Goal: Information Seeking & Learning: Check status

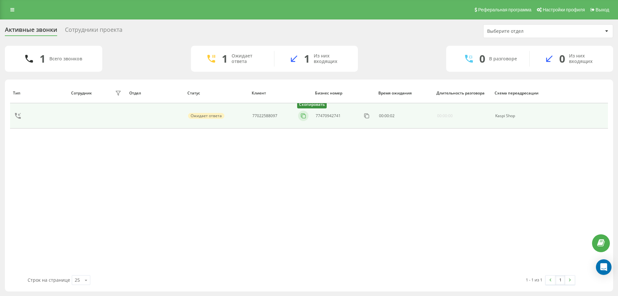
click at [299, 114] on button at bounding box center [303, 115] width 10 height 7
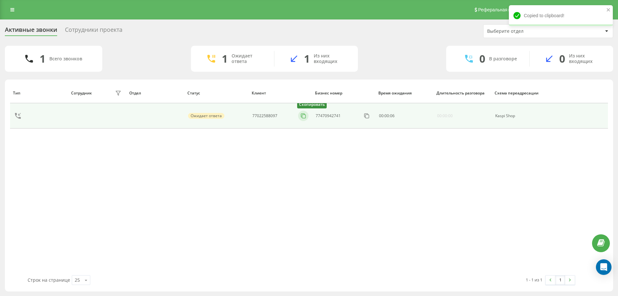
click at [302, 116] on icon at bounding box center [303, 116] width 6 height 6
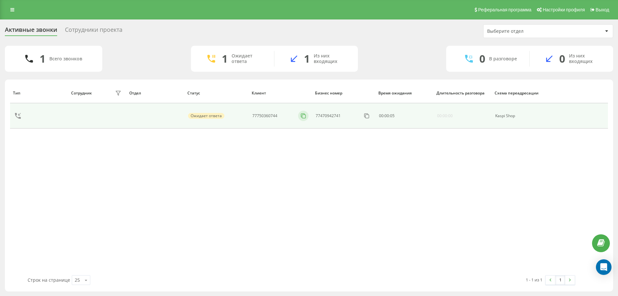
click at [302, 119] on button at bounding box center [303, 115] width 10 height 7
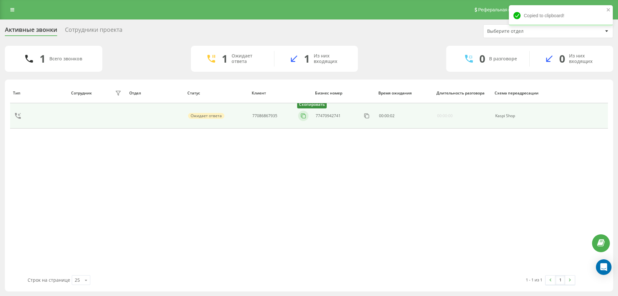
click at [302, 117] on icon at bounding box center [303, 116] width 6 height 6
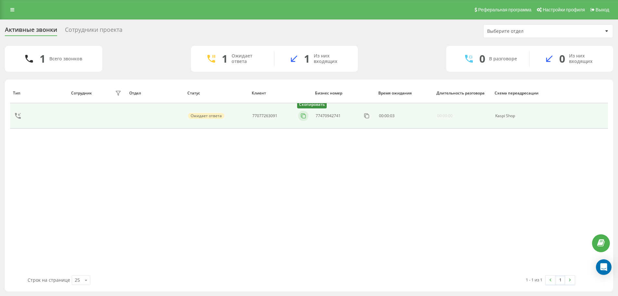
click at [302, 116] on icon at bounding box center [303, 116] width 6 height 6
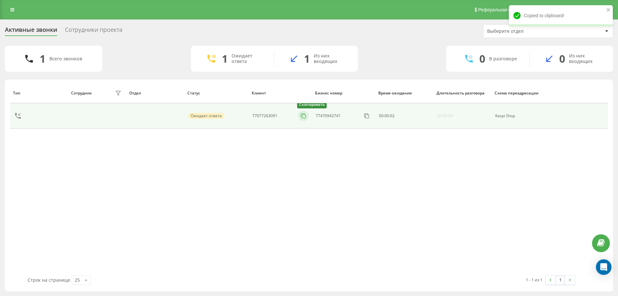
click at [301, 117] on icon at bounding box center [303, 116] width 6 height 6
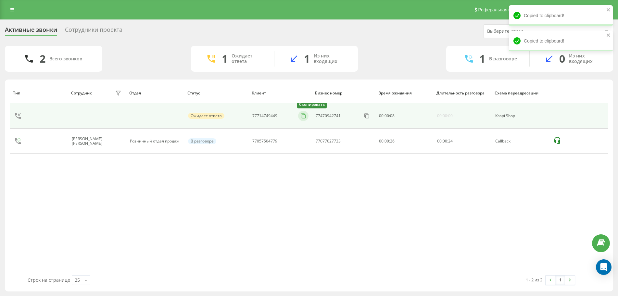
click at [300, 116] on icon at bounding box center [303, 116] width 6 height 6
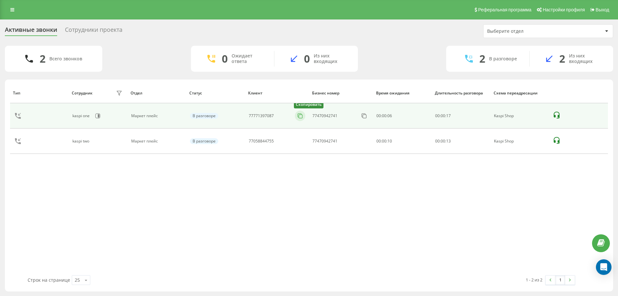
click at [301, 117] on icon at bounding box center [300, 116] width 6 height 6
click at [307, 117] on button at bounding box center [303, 115] width 10 height 7
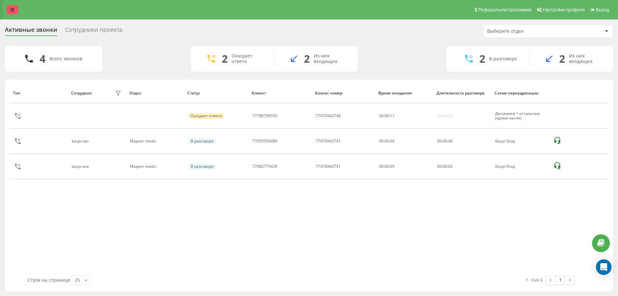
click at [11, 9] on icon at bounding box center [12, 9] width 4 height 5
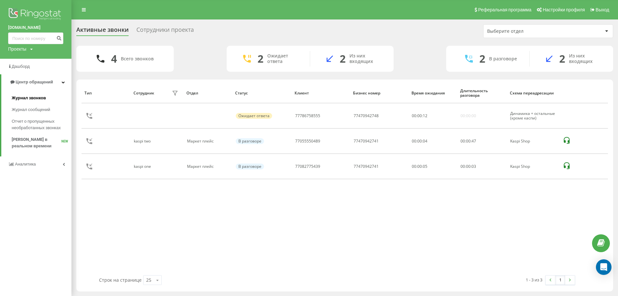
click at [36, 99] on span "Журнал звонков" at bounding box center [29, 98] width 34 height 6
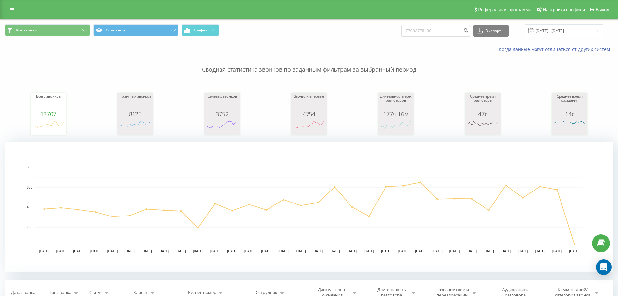
type input "77082775439"
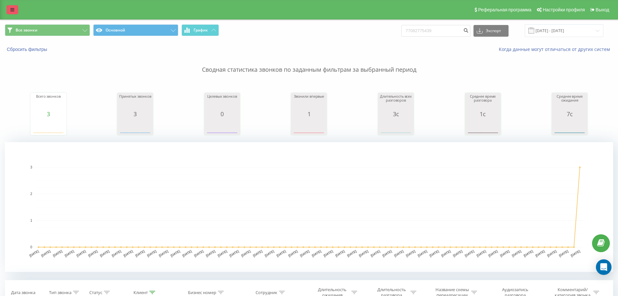
click at [11, 7] on link at bounding box center [12, 9] width 12 height 9
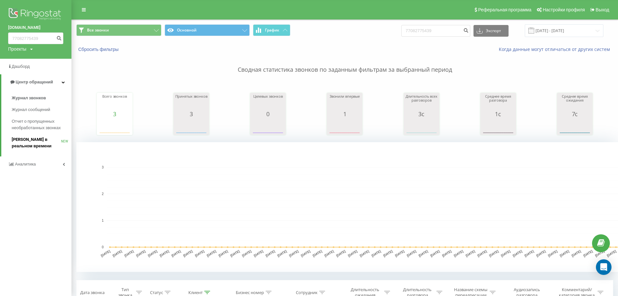
click at [43, 144] on span "[PERSON_NAME] в реальном времени" at bounding box center [36, 142] width 49 height 13
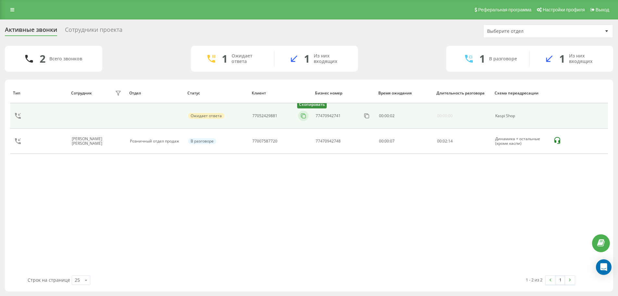
click at [300, 118] on icon at bounding box center [303, 116] width 6 height 6
click at [300, 116] on icon at bounding box center [303, 116] width 6 height 6
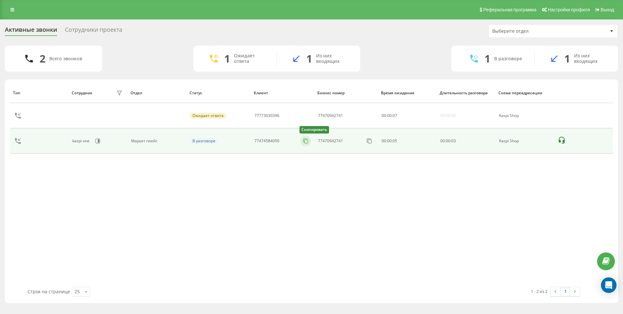
click at [307, 142] on icon at bounding box center [305, 141] width 6 height 6
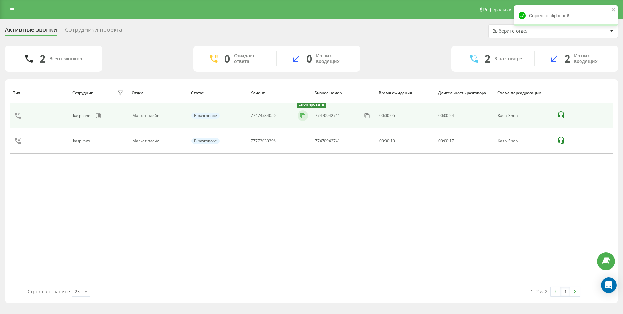
click at [304, 116] on icon at bounding box center [303, 116] width 6 height 6
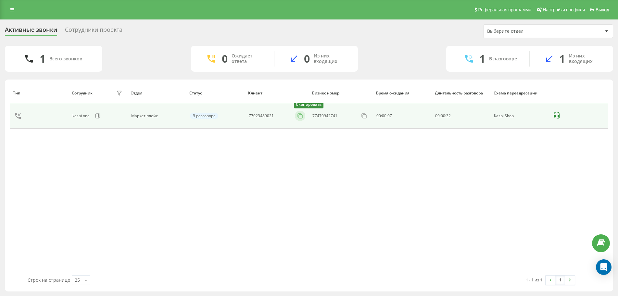
click at [301, 117] on icon at bounding box center [300, 116] width 6 height 6
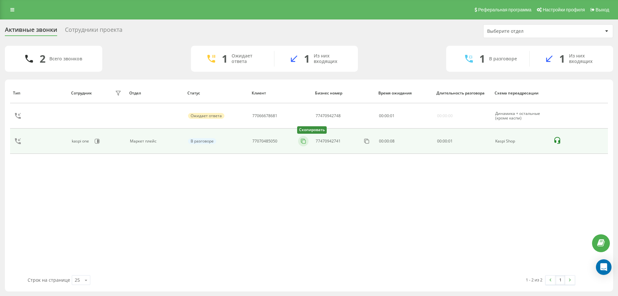
click at [304, 142] on icon at bounding box center [303, 141] width 6 height 6
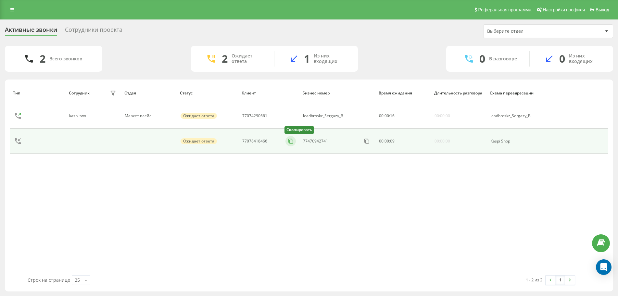
click at [294, 143] on button at bounding box center [290, 141] width 10 height 7
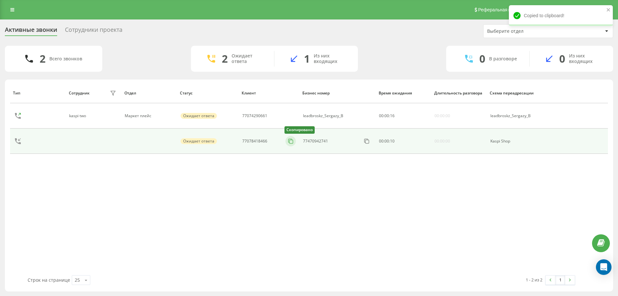
click at [292, 142] on icon at bounding box center [290, 141] width 6 height 6
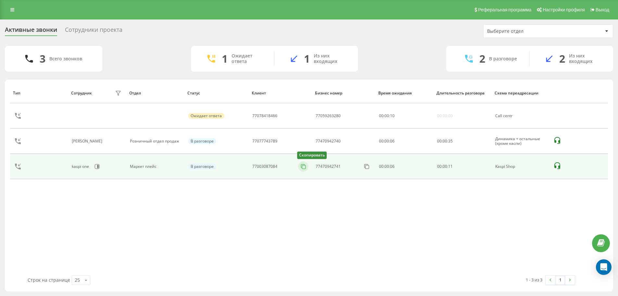
click at [305, 168] on icon at bounding box center [303, 166] width 6 height 6
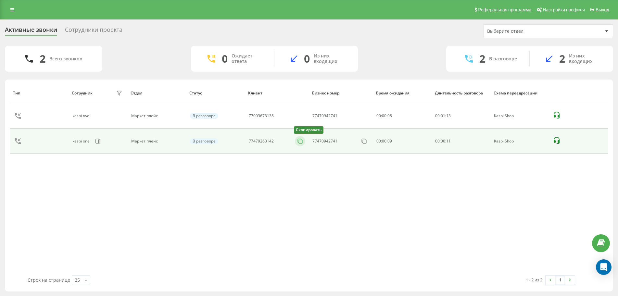
click at [301, 142] on icon at bounding box center [300, 141] width 6 height 6
click at [303, 142] on icon at bounding box center [300, 141] width 6 height 6
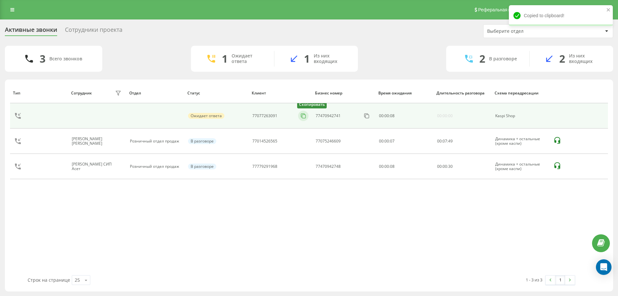
click at [302, 116] on icon at bounding box center [303, 116] width 6 height 6
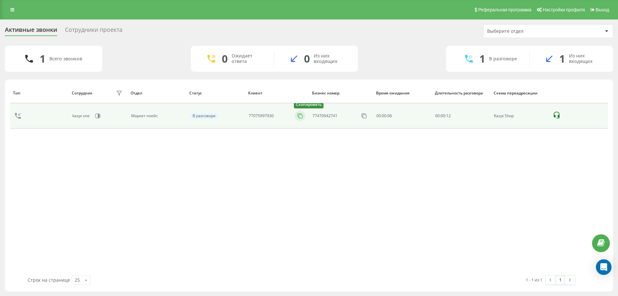
click at [305, 118] on button at bounding box center [300, 115] width 10 height 7
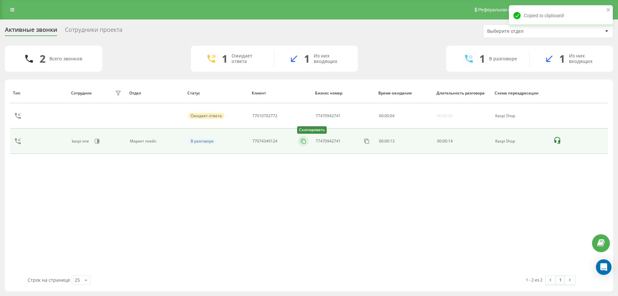
click at [306, 142] on icon at bounding box center [303, 141] width 6 height 6
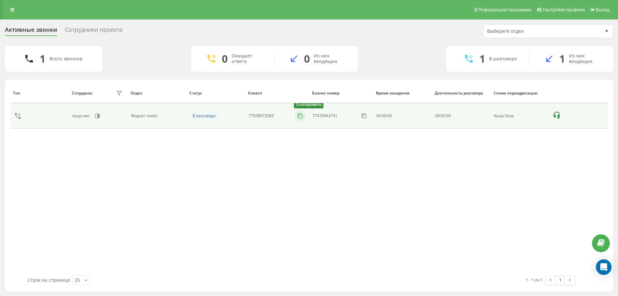
click at [302, 117] on rect at bounding box center [301, 117] width 4 height 4
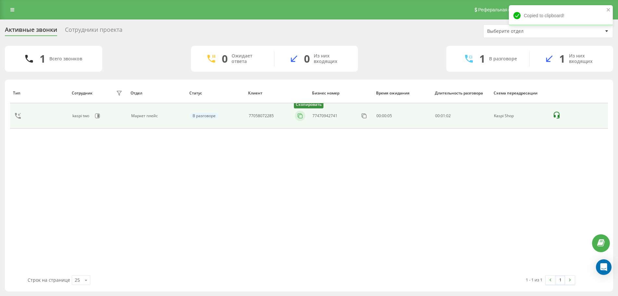
click at [303, 117] on button at bounding box center [300, 115] width 10 height 7
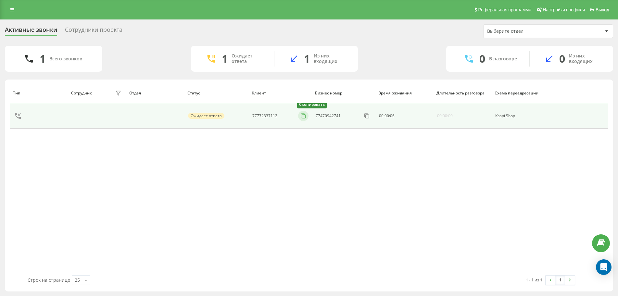
click at [298, 115] on button at bounding box center [303, 115] width 10 height 7
click at [302, 115] on icon at bounding box center [303, 116] width 6 height 6
click at [306, 116] on icon at bounding box center [303, 116] width 6 height 6
click at [302, 117] on rect at bounding box center [301, 117] width 4 height 4
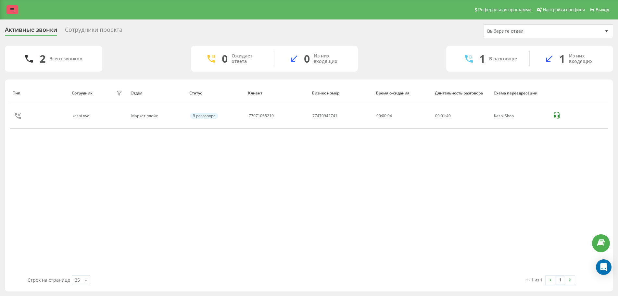
click at [17, 9] on link at bounding box center [12, 9] width 12 height 9
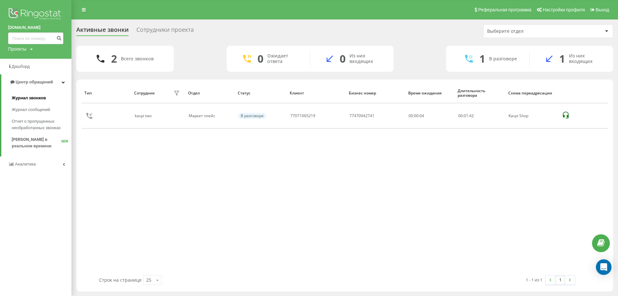
click at [32, 101] on span "Журнал звонков" at bounding box center [29, 98] width 34 height 6
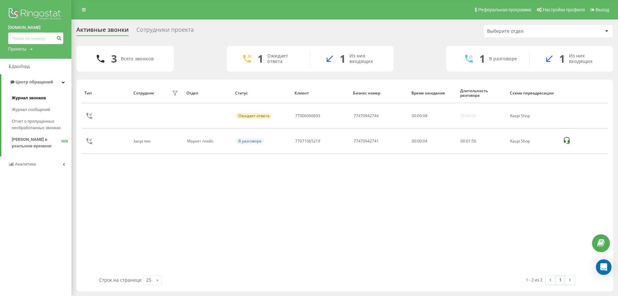
click at [31, 94] on link "Журнал звонков" at bounding box center [42, 98] width 60 height 12
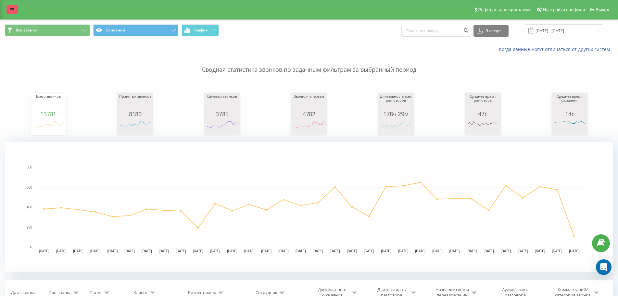
click at [15, 9] on link at bounding box center [12, 9] width 12 height 9
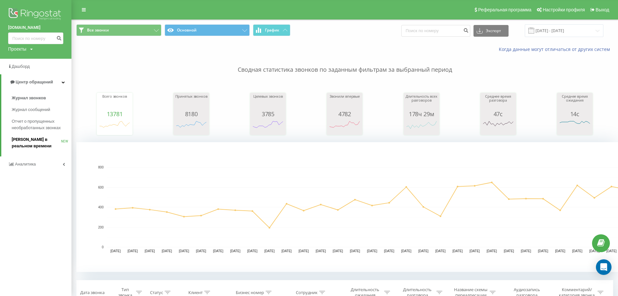
click at [40, 140] on span "[PERSON_NAME] в реальном времени" at bounding box center [36, 142] width 49 height 13
click at [44, 149] on span "[PERSON_NAME] в реальном времени" at bounding box center [36, 142] width 49 height 13
click at [60, 142] on span "[PERSON_NAME] в реальном времени" at bounding box center [36, 142] width 49 height 13
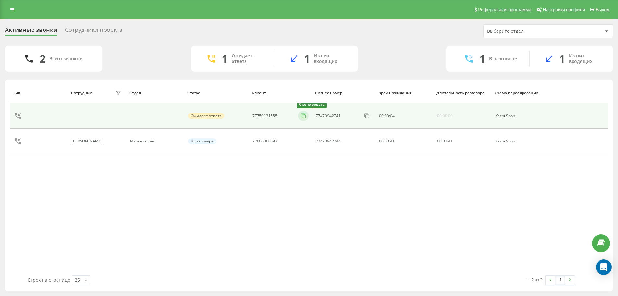
click at [304, 115] on icon at bounding box center [303, 116] width 4 height 4
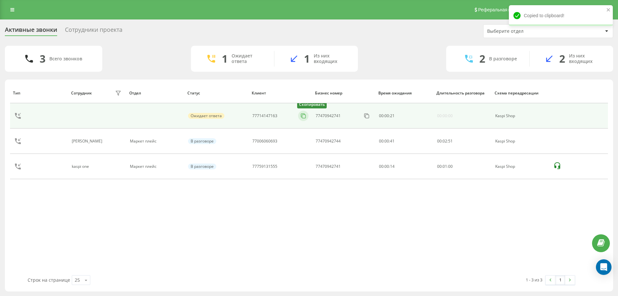
click at [305, 116] on icon at bounding box center [303, 116] width 6 height 6
click at [303, 115] on icon at bounding box center [303, 116] width 6 height 6
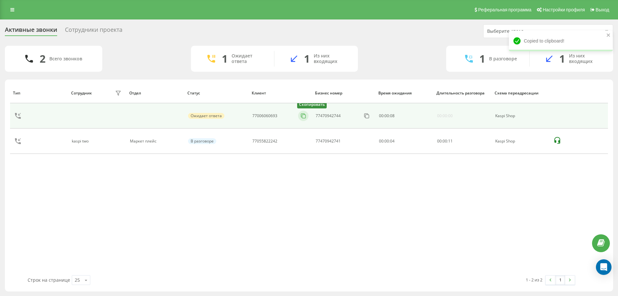
click at [303, 115] on icon at bounding box center [303, 116] width 6 height 6
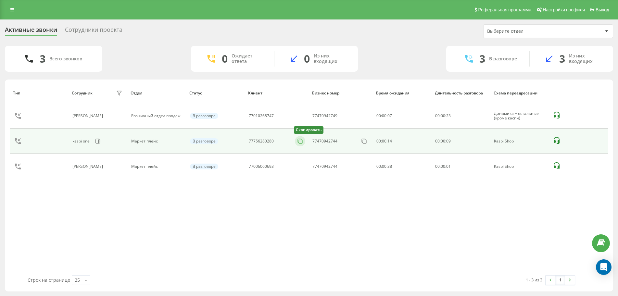
click at [301, 141] on icon at bounding box center [300, 141] width 6 height 6
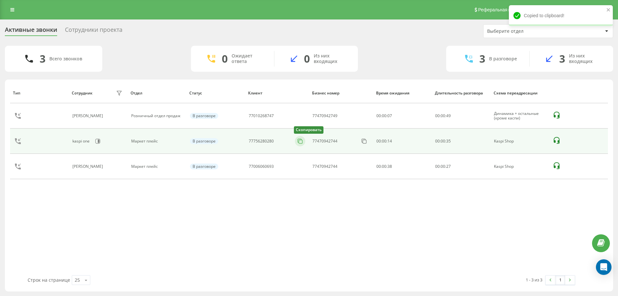
click at [298, 142] on icon at bounding box center [300, 141] width 4 height 4
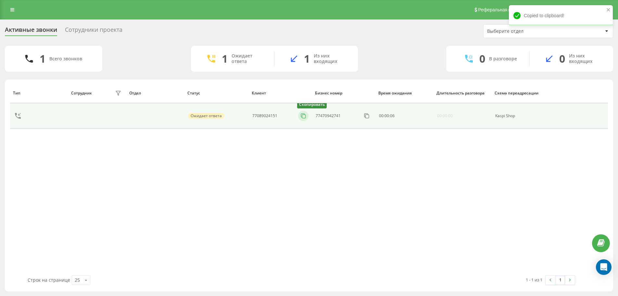
click at [304, 117] on icon at bounding box center [303, 116] width 6 height 6
click at [298, 119] on button at bounding box center [300, 115] width 10 height 7
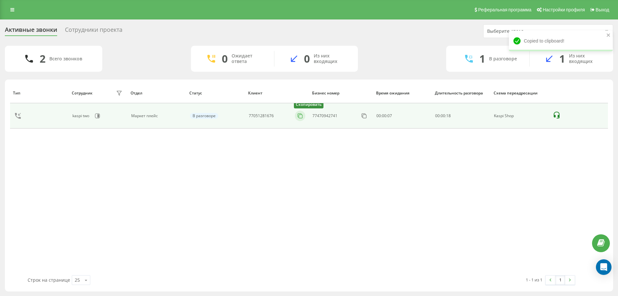
click at [301, 115] on icon at bounding box center [300, 116] width 6 height 6
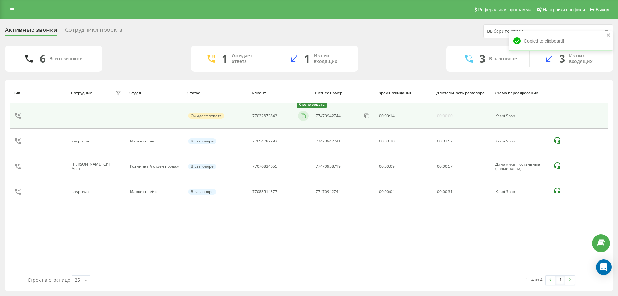
click at [308, 116] on button at bounding box center [303, 115] width 10 height 7
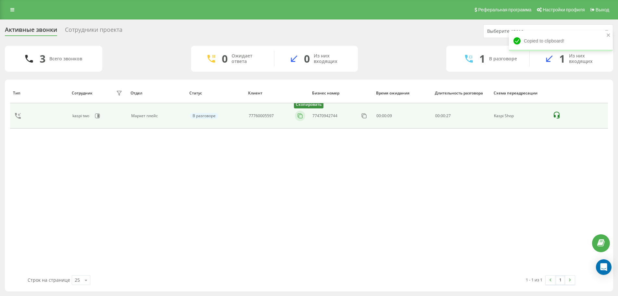
click at [301, 117] on icon at bounding box center [300, 116] width 6 height 6
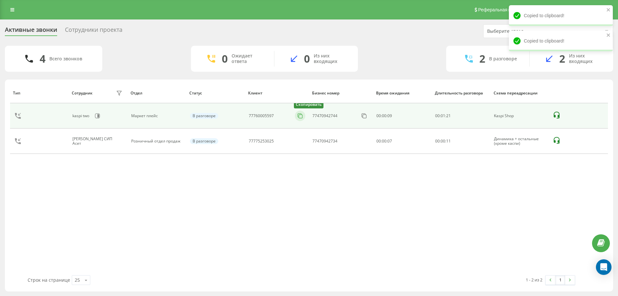
click at [302, 114] on icon at bounding box center [300, 116] width 6 height 6
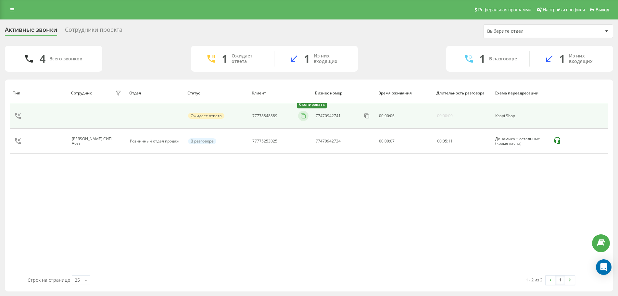
click at [306, 118] on icon at bounding box center [303, 116] width 6 height 6
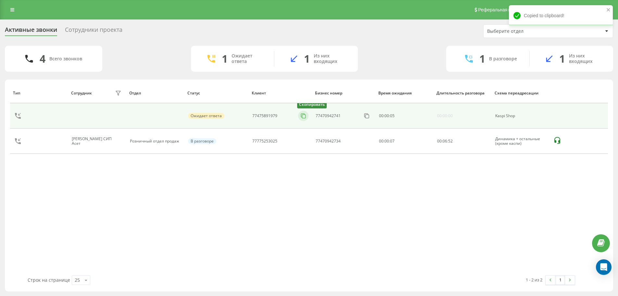
click at [302, 116] on rect at bounding box center [304, 117] width 4 height 4
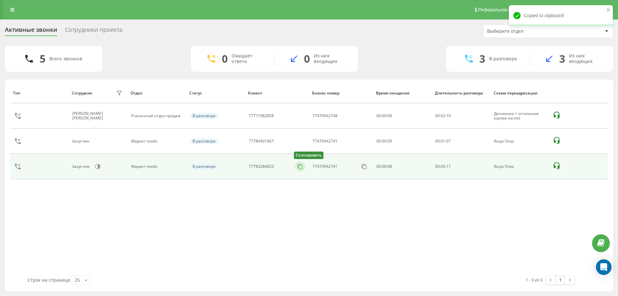
click at [302, 167] on rect at bounding box center [301, 167] width 4 height 4
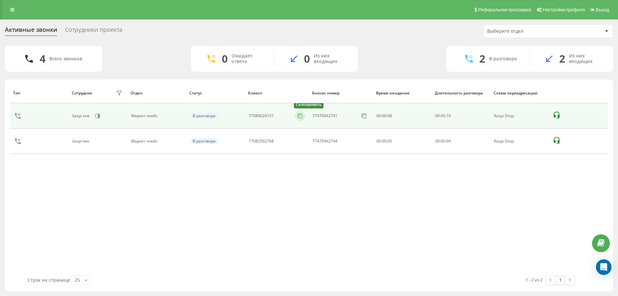
click at [301, 115] on icon at bounding box center [300, 116] width 4 height 4
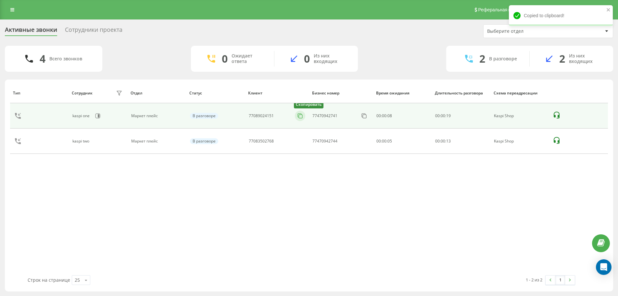
click at [298, 117] on icon at bounding box center [300, 116] width 6 height 6
click at [303, 116] on button at bounding box center [300, 115] width 10 height 7
click at [298, 116] on icon at bounding box center [300, 116] width 4 height 4
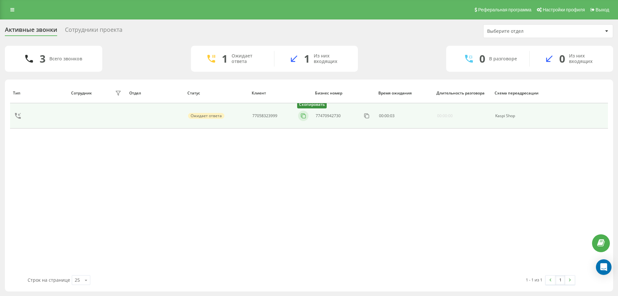
click at [302, 118] on icon at bounding box center [303, 116] width 6 height 6
click at [303, 117] on icon at bounding box center [303, 116] width 6 height 6
click at [299, 118] on button at bounding box center [303, 115] width 10 height 7
click at [301, 116] on icon at bounding box center [303, 116] width 6 height 6
click at [300, 116] on icon at bounding box center [300, 116] width 6 height 6
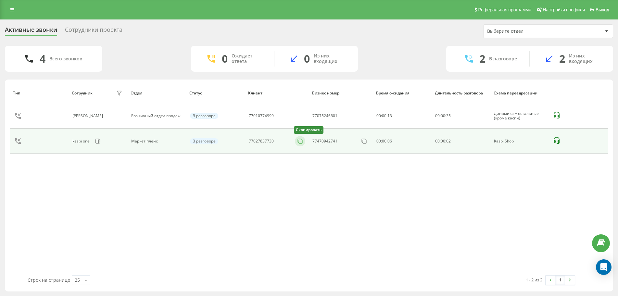
click at [301, 140] on icon at bounding box center [300, 141] width 4 height 4
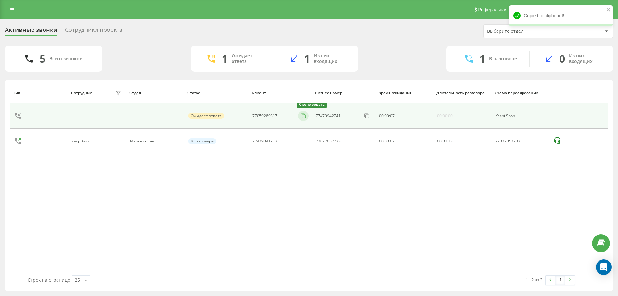
click at [303, 116] on icon at bounding box center [303, 116] width 6 height 6
click at [301, 117] on icon at bounding box center [303, 116] width 6 height 6
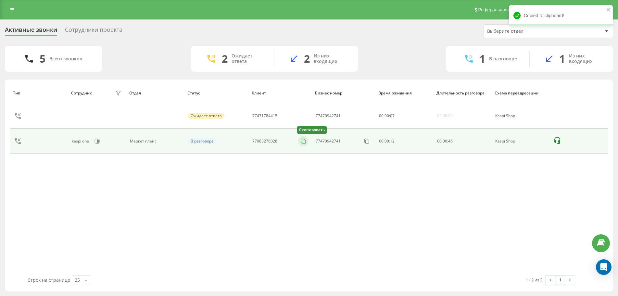
click at [304, 141] on icon at bounding box center [303, 141] width 6 height 6
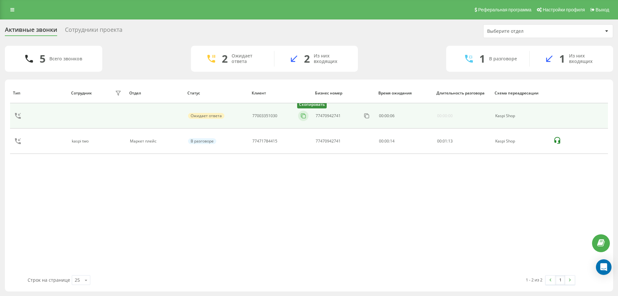
click at [307, 117] on button at bounding box center [303, 115] width 10 height 7
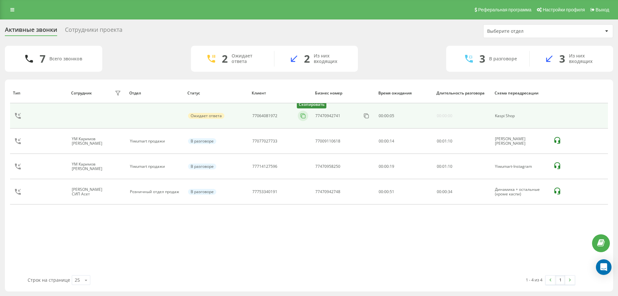
click at [304, 117] on icon at bounding box center [303, 116] width 6 height 6
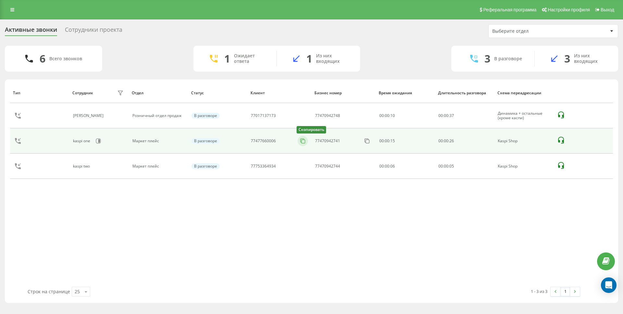
click at [304, 141] on icon at bounding box center [303, 141] width 6 height 6
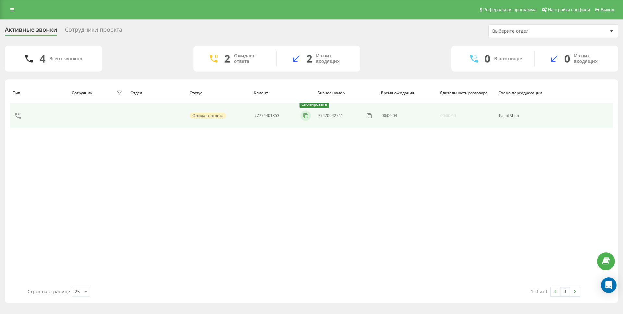
click at [307, 115] on icon at bounding box center [305, 116] width 6 height 6
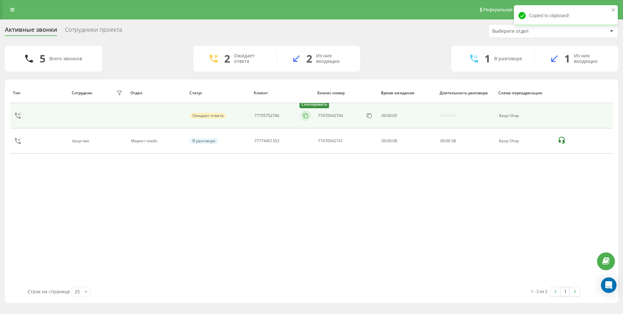
click at [307, 118] on icon at bounding box center [305, 116] width 6 height 6
click at [305, 117] on icon at bounding box center [305, 116] width 6 height 6
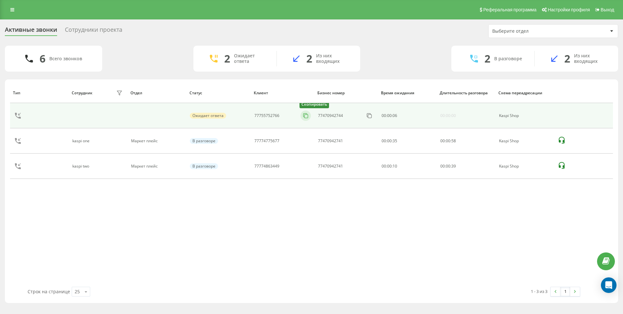
click at [310, 116] on button at bounding box center [305, 115] width 10 height 7
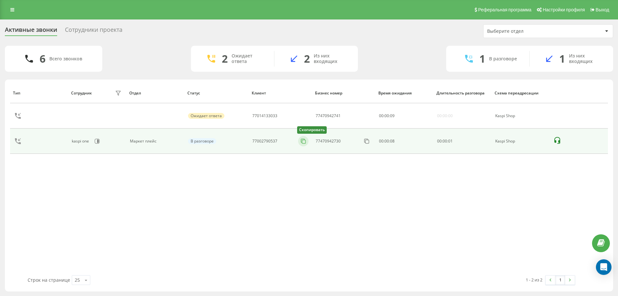
click at [304, 141] on icon at bounding box center [303, 141] width 6 height 6
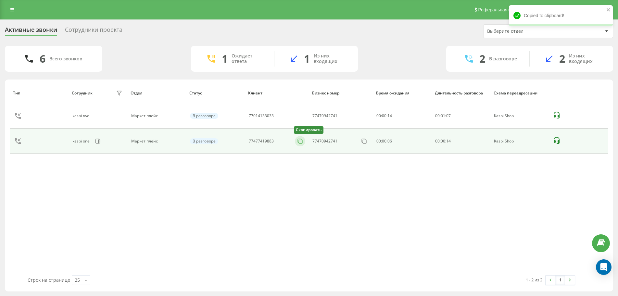
click at [297, 143] on icon at bounding box center [300, 141] width 6 height 6
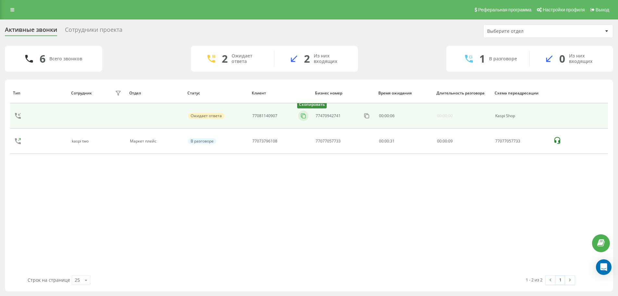
click at [303, 117] on icon at bounding box center [303, 116] width 6 height 6
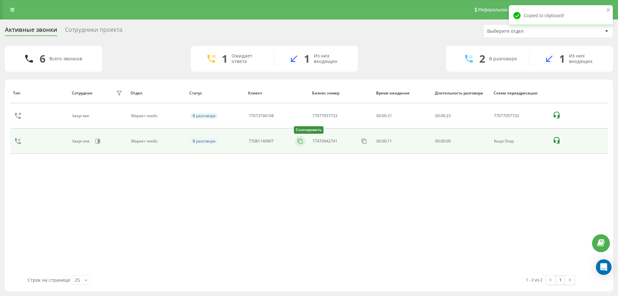
click at [297, 140] on icon at bounding box center [300, 141] width 6 height 6
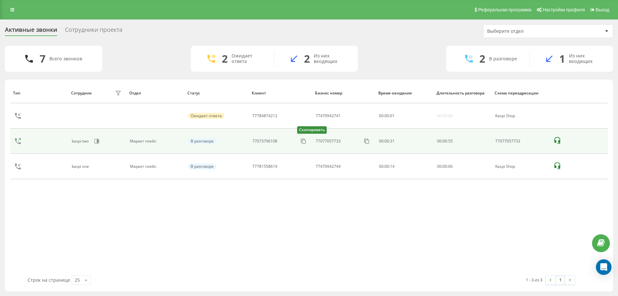
click at [299, 141] on button at bounding box center [303, 141] width 10 height 7
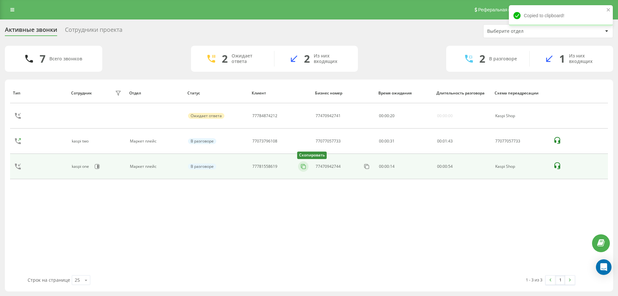
click at [306, 165] on icon at bounding box center [303, 166] width 6 height 6
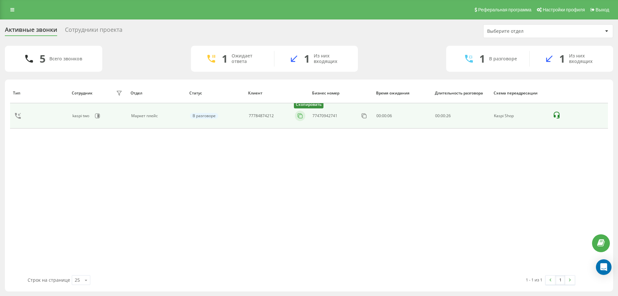
click at [298, 116] on icon at bounding box center [300, 116] width 6 height 6
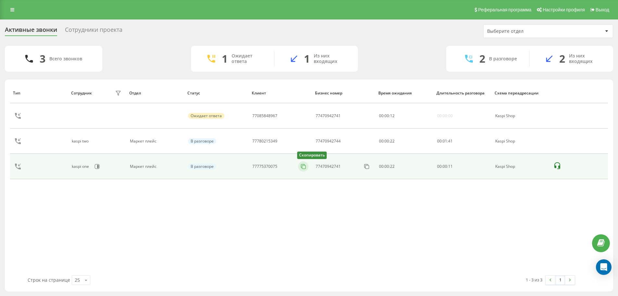
click at [302, 168] on rect at bounding box center [304, 167] width 4 height 4
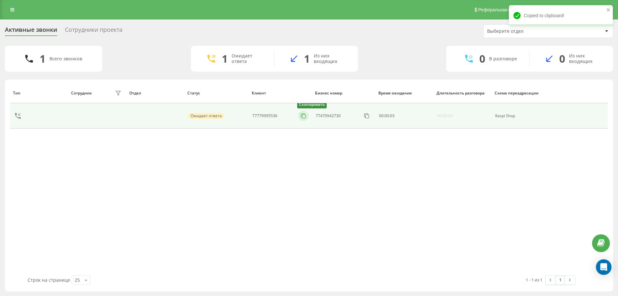
click at [305, 115] on icon at bounding box center [303, 116] width 6 height 6
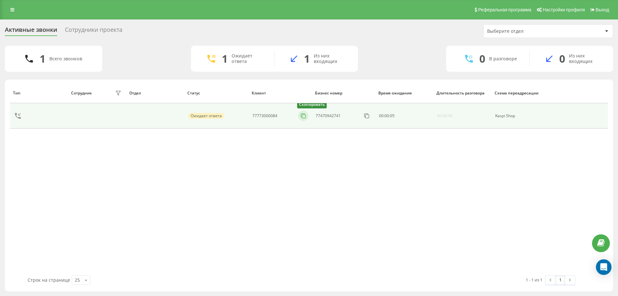
click at [302, 116] on icon at bounding box center [303, 116] width 6 height 6
click at [301, 116] on icon at bounding box center [303, 116] width 6 height 6
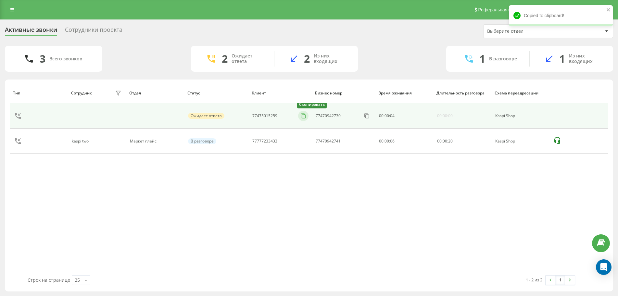
click at [302, 114] on icon at bounding box center [303, 116] width 6 height 6
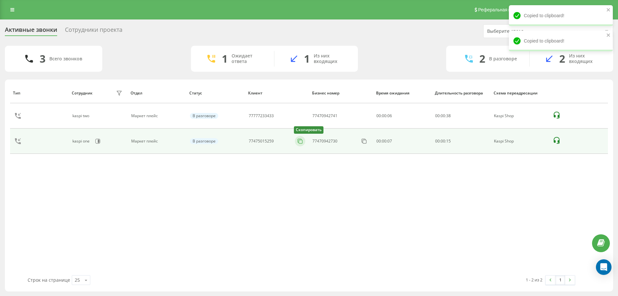
click at [303, 141] on button at bounding box center [300, 141] width 10 height 7
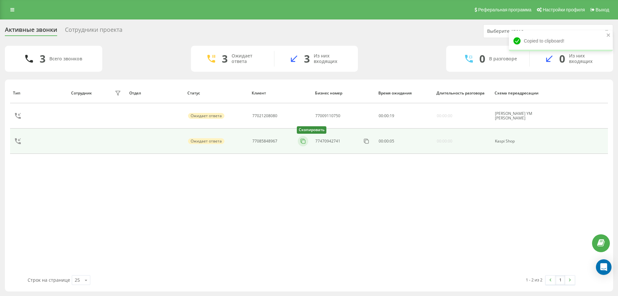
click at [299, 142] on button at bounding box center [303, 141] width 10 height 7
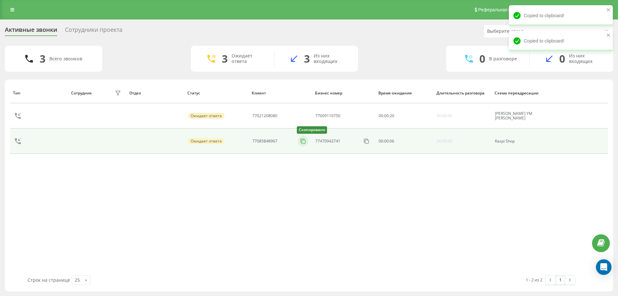
click at [305, 141] on icon at bounding box center [303, 141] width 6 height 6
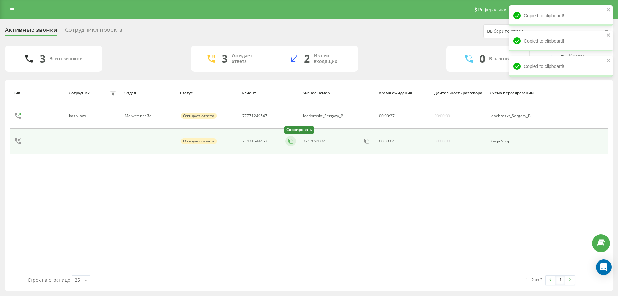
click at [291, 142] on icon at bounding box center [290, 141] width 6 height 6
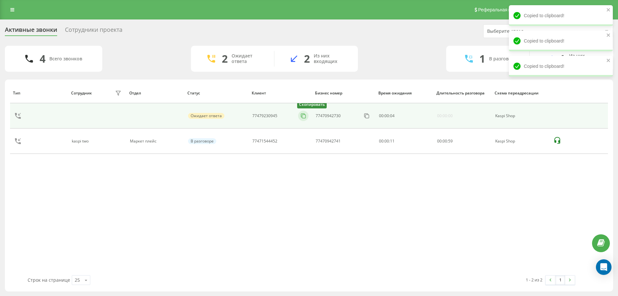
click at [299, 116] on button at bounding box center [303, 115] width 10 height 7
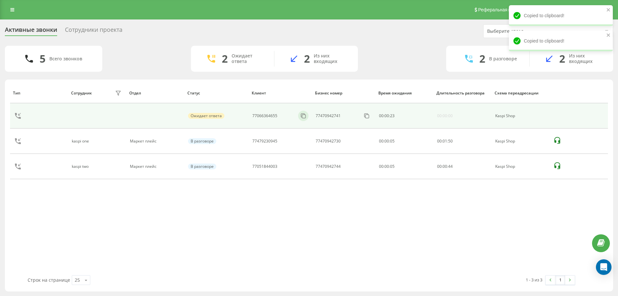
click at [305, 120] on div at bounding box center [303, 116] width 10 height 10
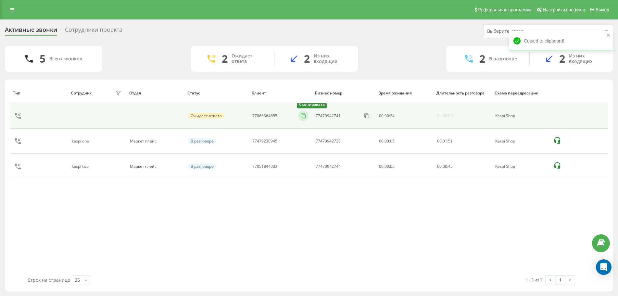
click at [305, 115] on icon at bounding box center [303, 116] width 6 height 6
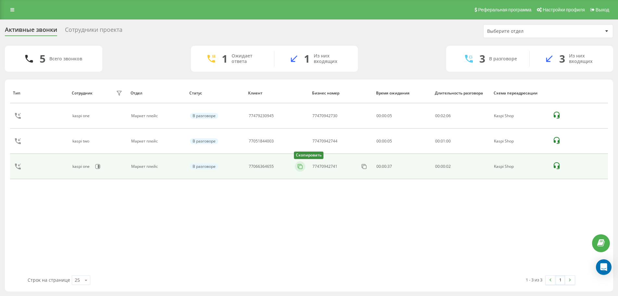
click at [298, 166] on icon at bounding box center [300, 166] width 4 height 4
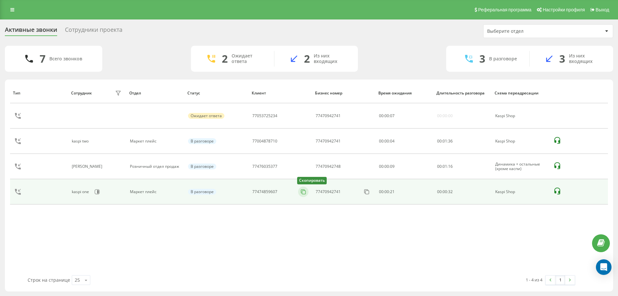
click at [307, 192] on button at bounding box center [303, 191] width 10 height 7
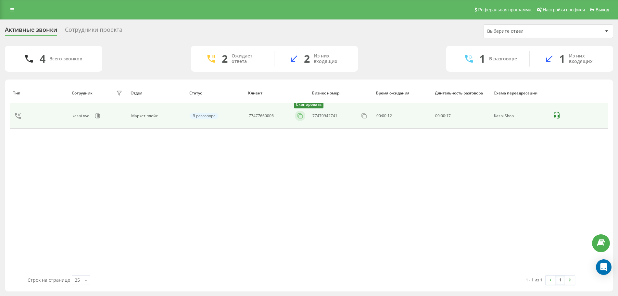
click at [300, 115] on icon at bounding box center [300, 116] width 6 height 6
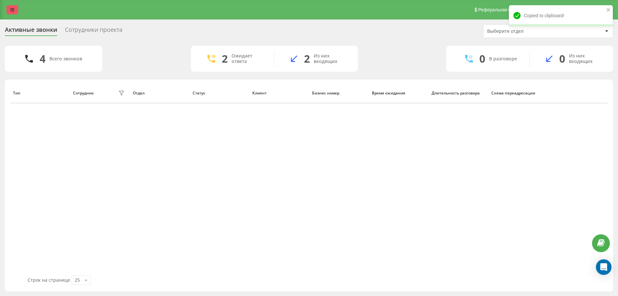
click at [14, 7] on link at bounding box center [12, 9] width 12 height 9
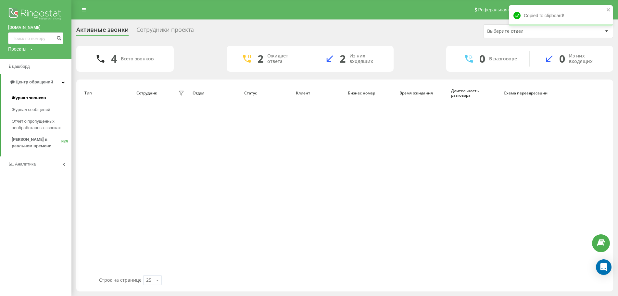
click at [22, 95] on link "Журнал звонков" at bounding box center [42, 98] width 60 height 12
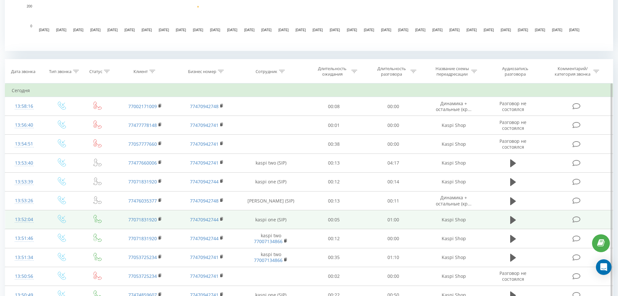
scroll to position [227, 0]
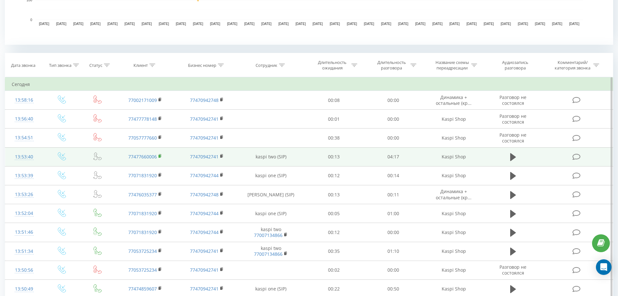
click at [161, 154] on icon at bounding box center [160, 155] width 2 height 3
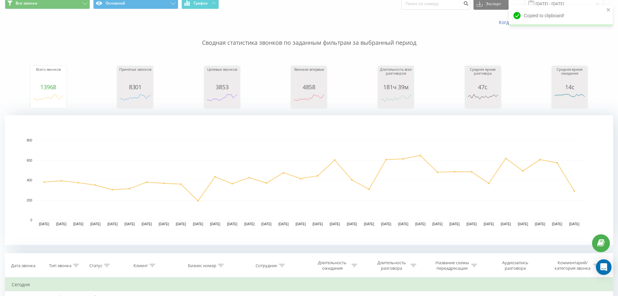
scroll to position [0, 0]
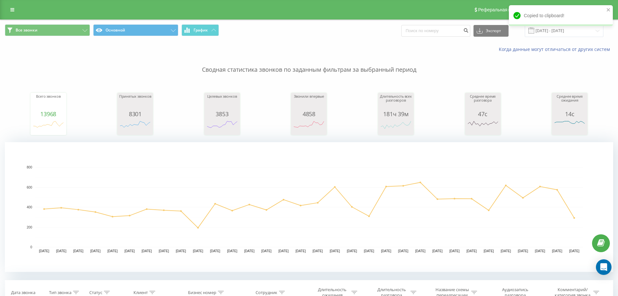
click at [2, 0] on div "Реферальная программа Настройки профиля Выход" at bounding box center [309, 9] width 618 height 19
click at [4, 6] on div "Реферальная программа Настройки профиля Выход" at bounding box center [309, 9] width 618 height 19
click at [9, 10] on link at bounding box center [12, 9] width 12 height 9
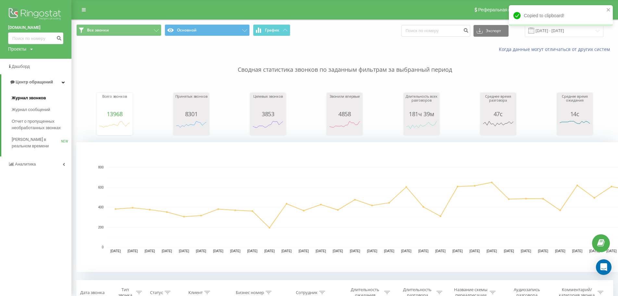
click at [31, 103] on link "Журнал звонков" at bounding box center [42, 98] width 60 height 12
click at [47, 146] on span "[PERSON_NAME] в реальном времени" at bounding box center [36, 142] width 49 height 13
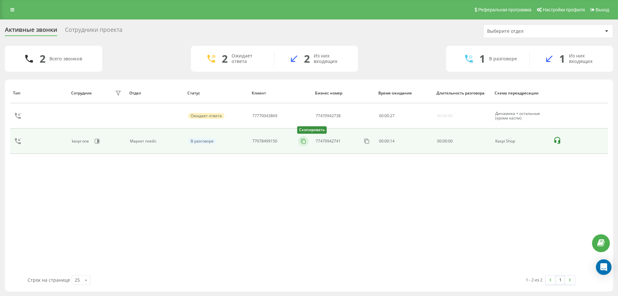
click at [300, 140] on icon at bounding box center [303, 141] width 6 height 6
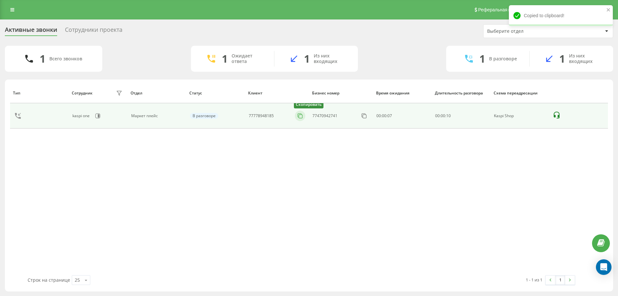
click at [297, 118] on icon at bounding box center [300, 116] width 6 height 6
click at [295, 116] on button at bounding box center [300, 115] width 10 height 7
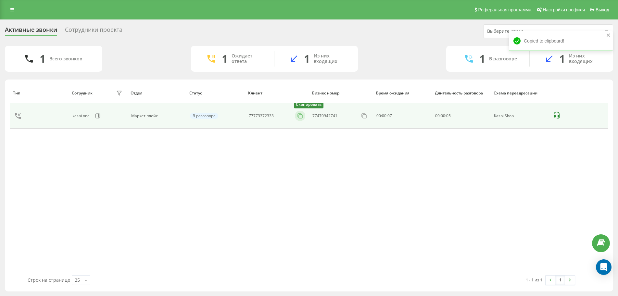
click at [301, 119] on button at bounding box center [300, 115] width 10 height 7
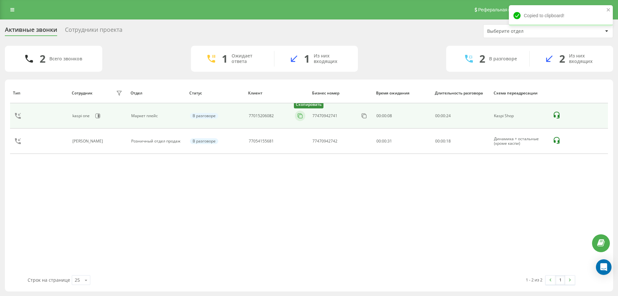
click at [299, 115] on rect at bounding box center [301, 117] width 4 height 4
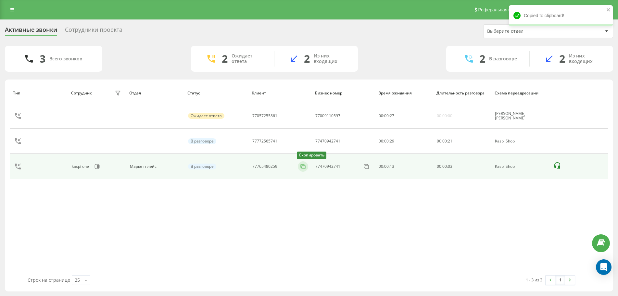
click at [304, 166] on icon at bounding box center [303, 166] width 6 height 6
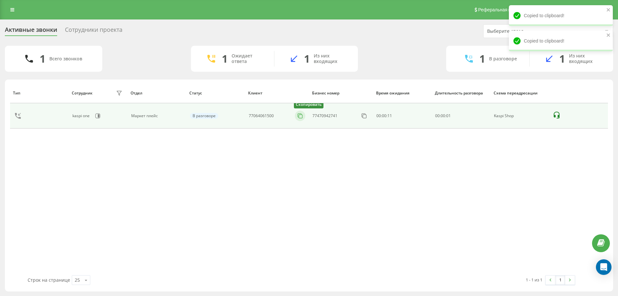
click at [296, 117] on button at bounding box center [300, 115] width 10 height 7
click at [296, 115] on button at bounding box center [300, 115] width 10 height 7
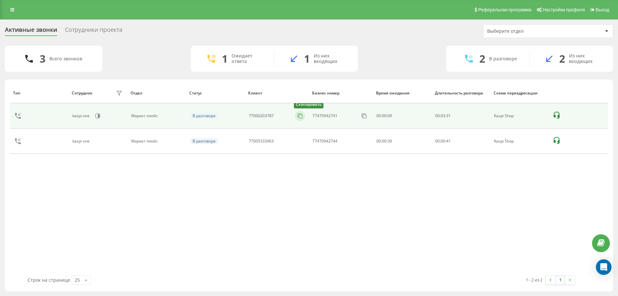
click at [298, 114] on icon at bounding box center [300, 116] width 4 height 4
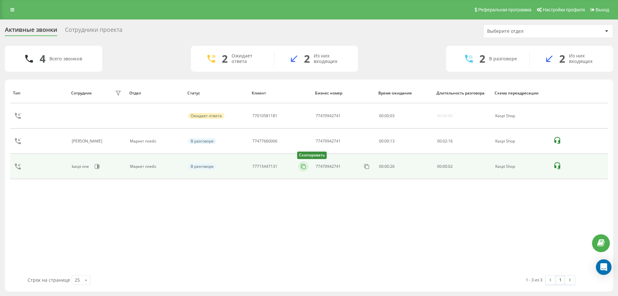
click at [301, 167] on icon at bounding box center [303, 166] width 6 height 6
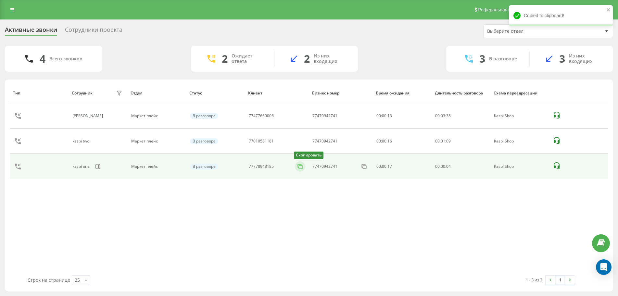
click at [298, 165] on icon at bounding box center [300, 166] width 6 height 6
click at [301, 167] on icon at bounding box center [300, 166] width 6 height 6
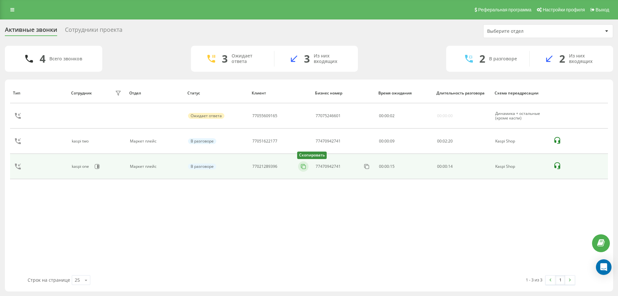
click at [303, 166] on icon at bounding box center [303, 166] width 6 height 6
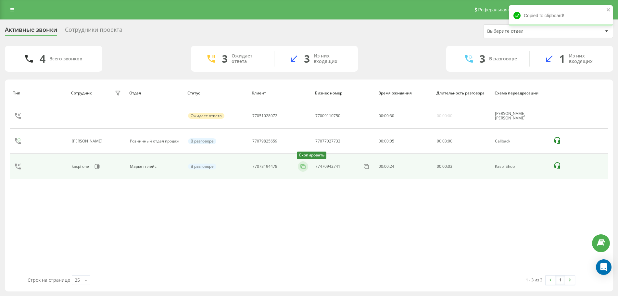
click at [302, 165] on rect at bounding box center [304, 167] width 4 height 4
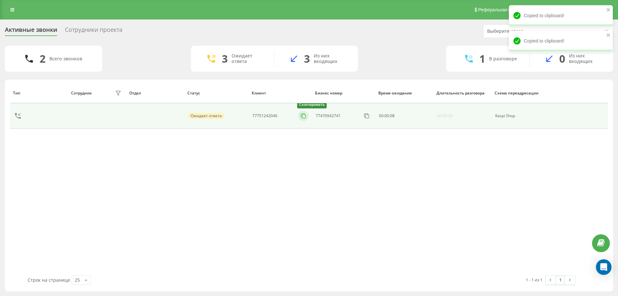
click at [303, 116] on icon at bounding box center [303, 116] width 6 height 6
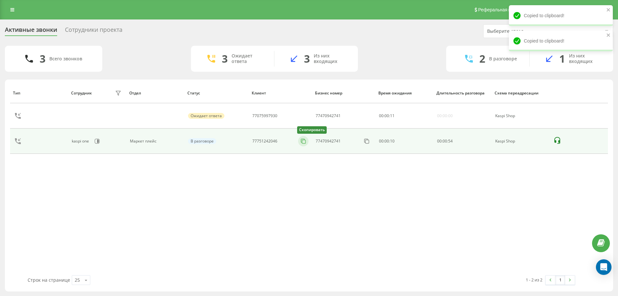
click at [302, 142] on rect at bounding box center [304, 142] width 4 height 4
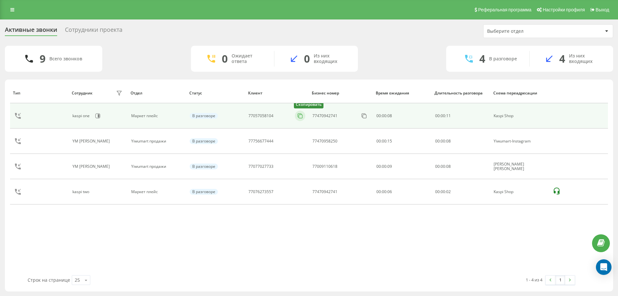
click at [300, 114] on icon at bounding box center [300, 116] width 6 height 6
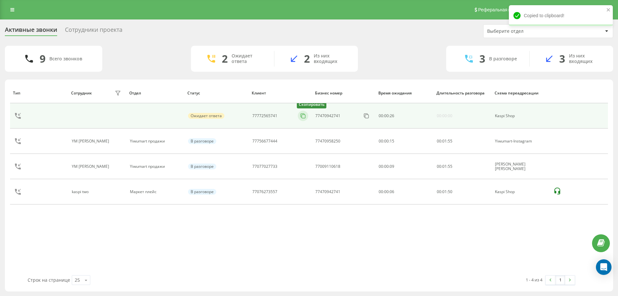
click at [304, 117] on icon at bounding box center [303, 116] width 6 height 6
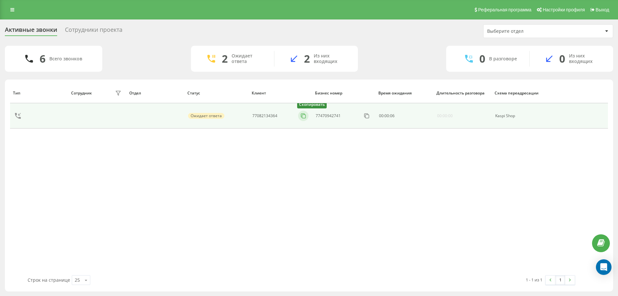
click at [301, 115] on icon at bounding box center [303, 116] width 6 height 6
click at [301, 120] on div "Скопировать" at bounding box center [303, 116] width 10 height 10
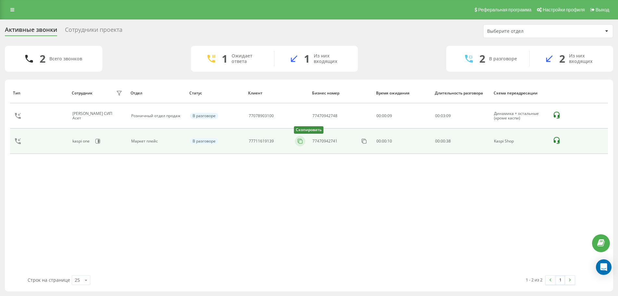
click at [300, 142] on icon at bounding box center [300, 141] width 6 height 6
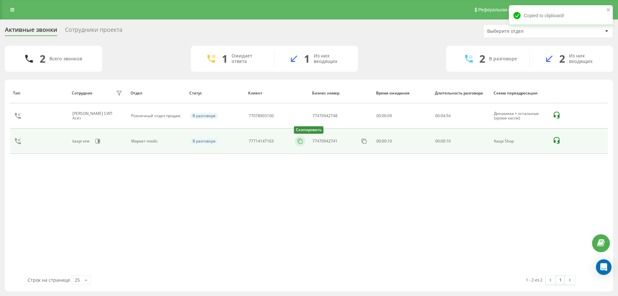
click at [298, 142] on icon at bounding box center [300, 141] width 4 height 4
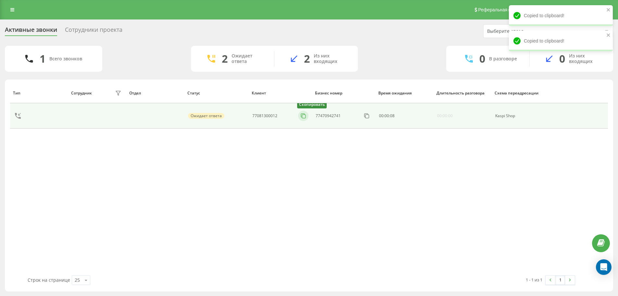
click at [305, 116] on icon at bounding box center [303, 116] width 6 height 6
click at [305, 115] on rect at bounding box center [304, 117] width 4 height 4
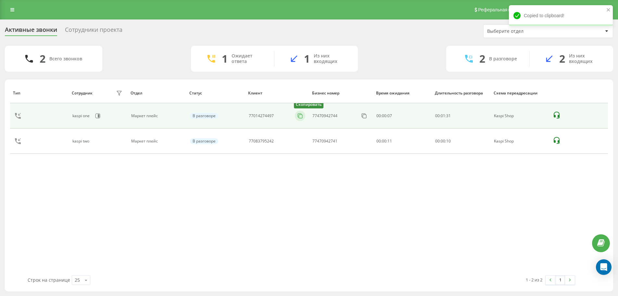
click at [300, 116] on icon at bounding box center [300, 116] width 6 height 6
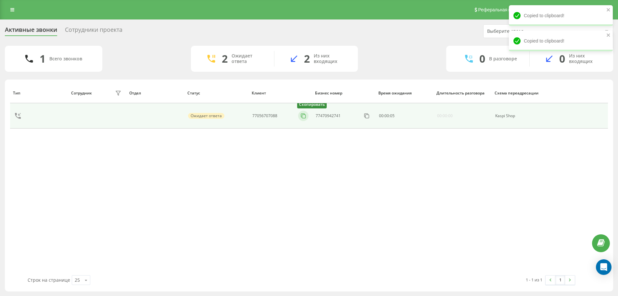
click at [304, 116] on icon at bounding box center [303, 116] width 6 height 6
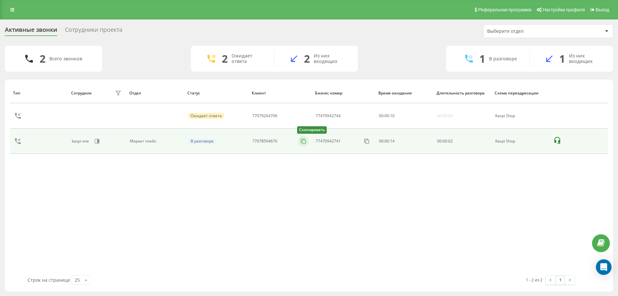
click at [300, 140] on icon at bounding box center [303, 141] width 6 height 6
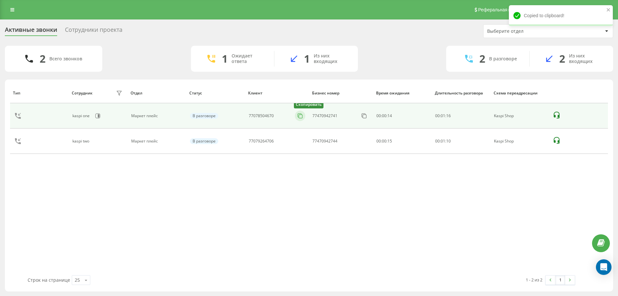
click at [295, 115] on button at bounding box center [300, 115] width 10 height 7
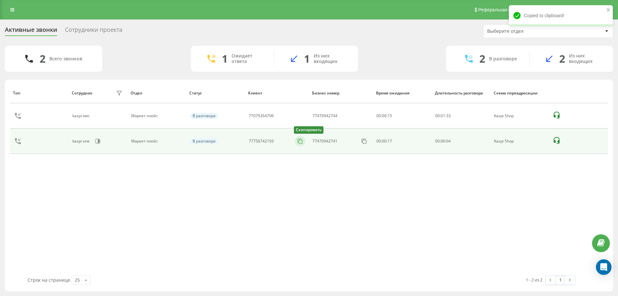
click at [303, 142] on button at bounding box center [300, 141] width 10 height 7
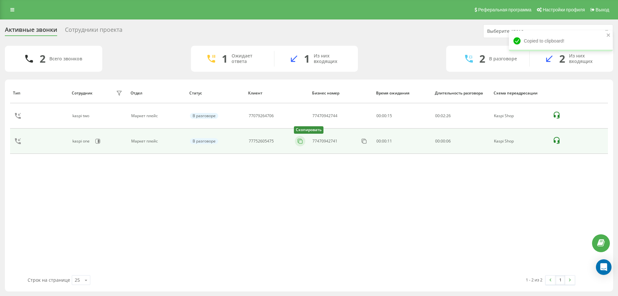
click at [300, 144] on icon at bounding box center [300, 141] width 6 height 6
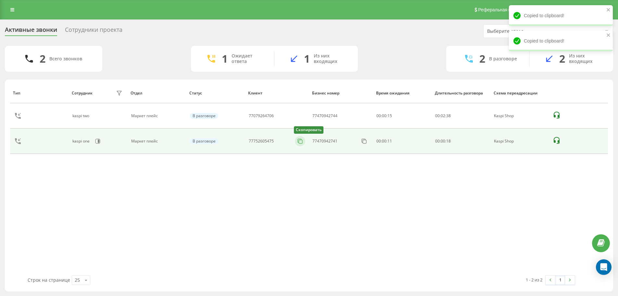
click at [304, 140] on button at bounding box center [300, 141] width 10 height 7
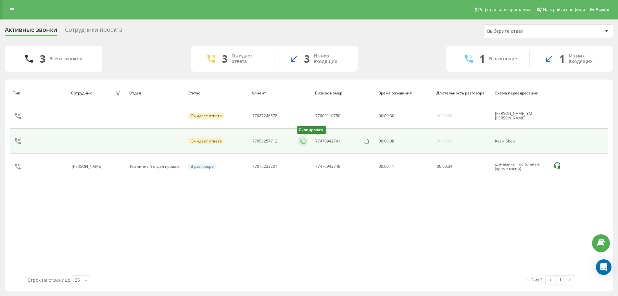
click at [303, 143] on icon at bounding box center [303, 141] width 6 height 6
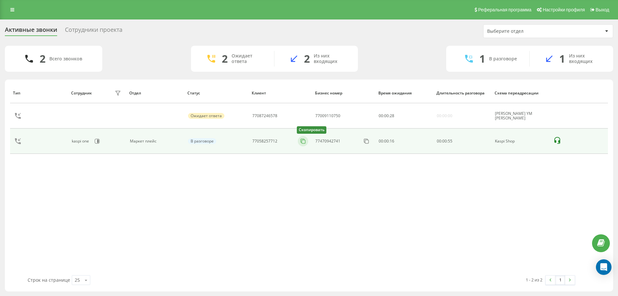
click at [304, 141] on icon at bounding box center [303, 141] width 6 height 6
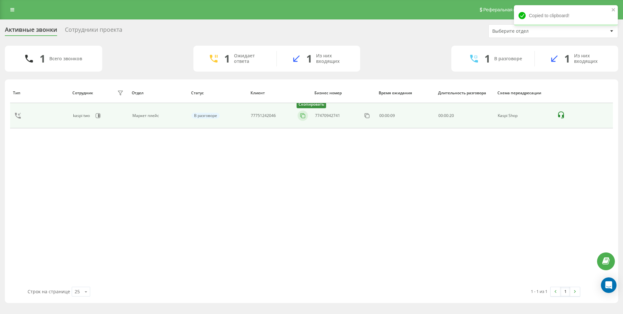
click at [306, 118] on button at bounding box center [303, 115] width 10 height 7
click at [304, 118] on icon at bounding box center [305, 116] width 6 height 6
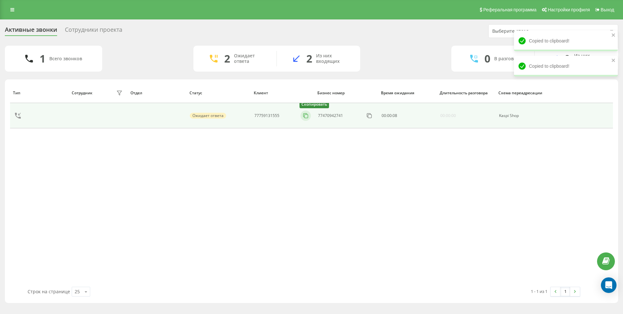
click at [302, 115] on icon at bounding box center [305, 116] width 6 height 6
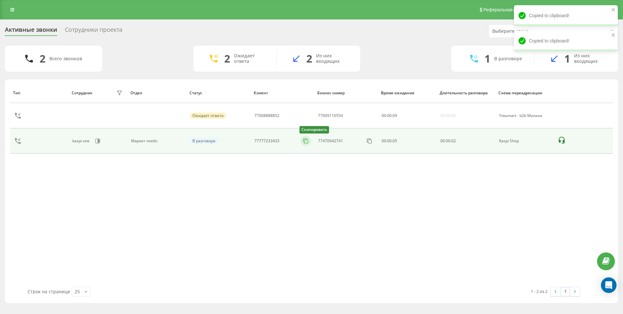
click at [308, 143] on rect at bounding box center [306, 142] width 4 height 4
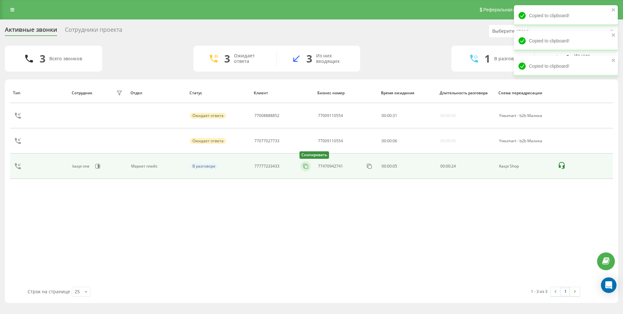
click at [304, 164] on icon at bounding box center [305, 166] width 4 height 4
click at [310, 168] on button at bounding box center [305, 166] width 10 height 7
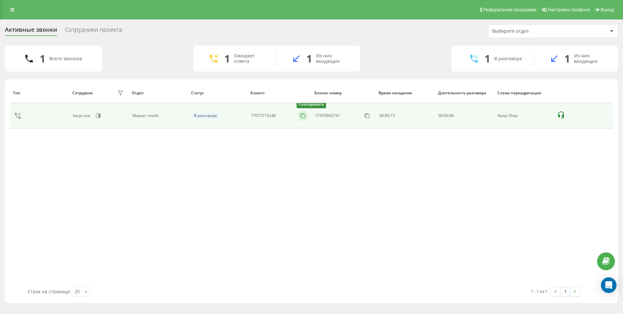
click at [302, 117] on icon at bounding box center [303, 116] width 6 height 6
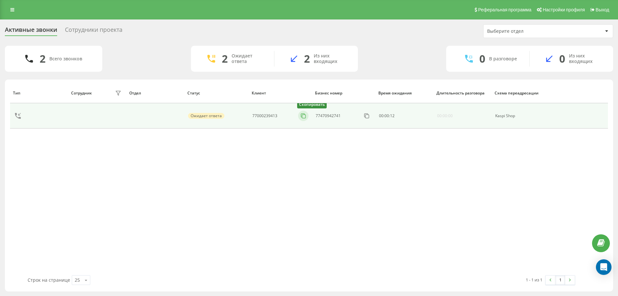
click at [303, 118] on rect at bounding box center [304, 117] width 4 height 4
click at [300, 115] on icon at bounding box center [300, 116] width 6 height 6
click at [301, 116] on icon at bounding box center [303, 116] width 6 height 6
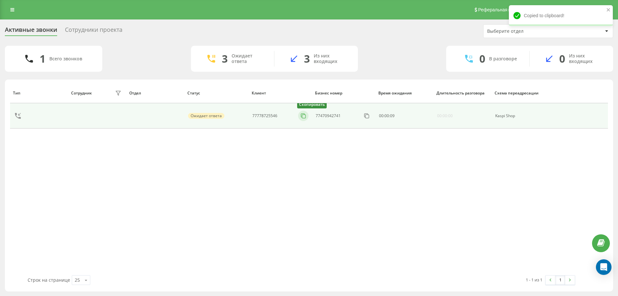
click at [298, 116] on button at bounding box center [303, 115] width 10 height 7
click at [301, 116] on icon at bounding box center [303, 116] width 6 height 6
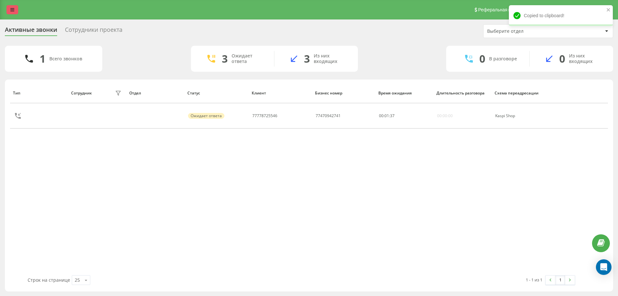
click at [11, 6] on link at bounding box center [12, 9] width 12 height 9
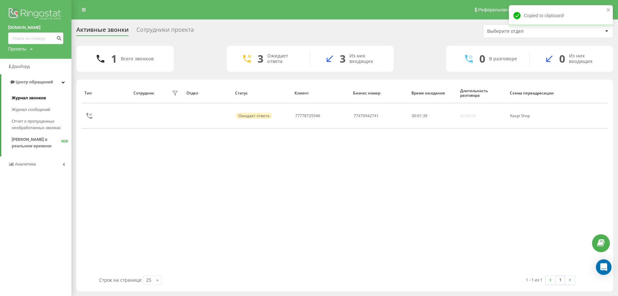
click at [39, 100] on span "Журнал звонков" at bounding box center [29, 98] width 34 height 6
